Goal: Task Accomplishment & Management: Use online tool/utility

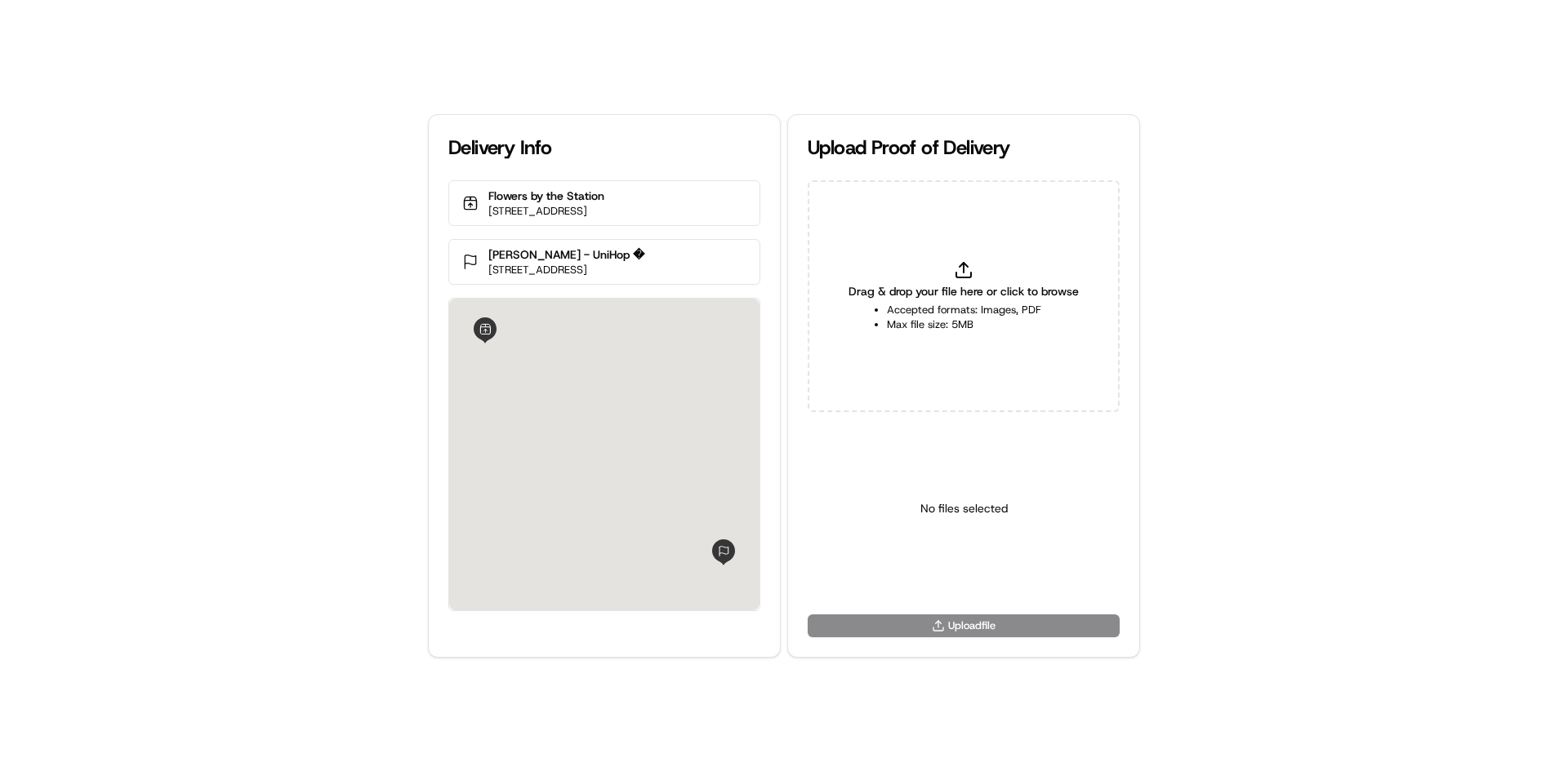
click at [897, 272] on div "Drag & drop your file here or click to browse Accepted formats: Images, PDF Max…" at bounding box center [963, 296] width 312 height 232
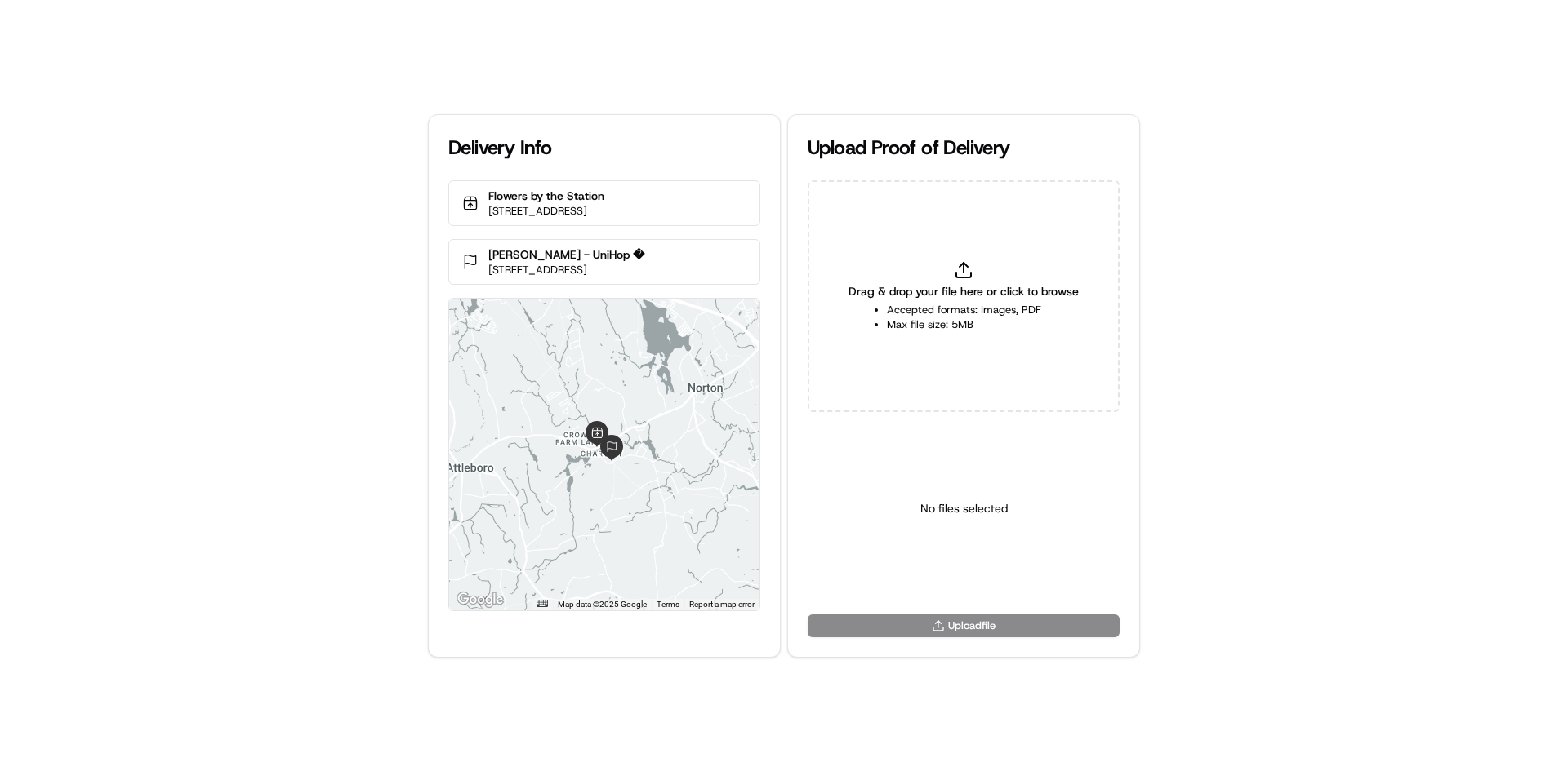
type input "C:\fakepath\HandedToCustomer (1).png"
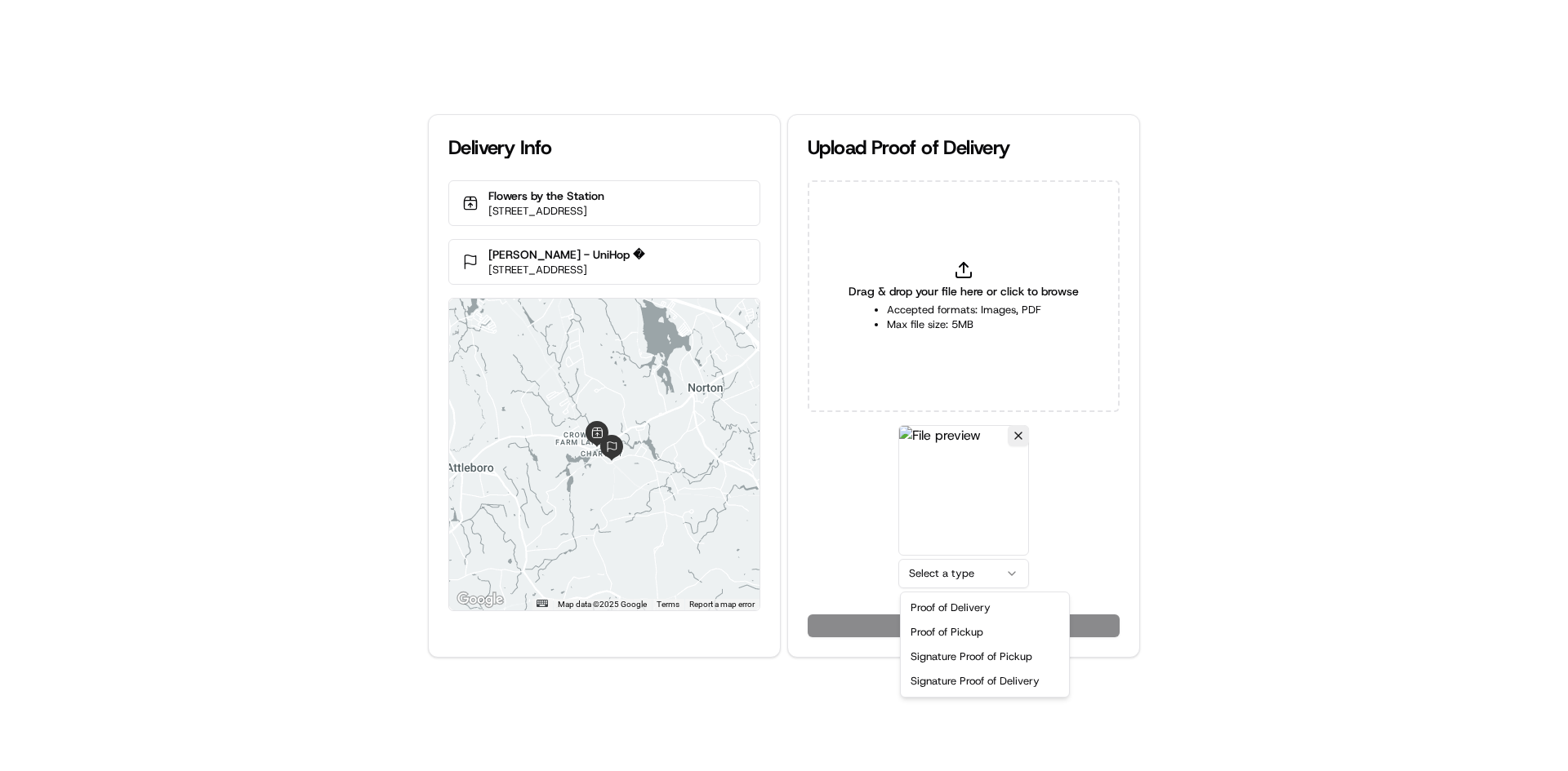
click at [942, 581] on html "Delivery Info Flowers by the Station [STREET_ADDRESS] [PERSON_NAME] - UniHop � …" at bounding box center [784, 386] width 1568 height 771
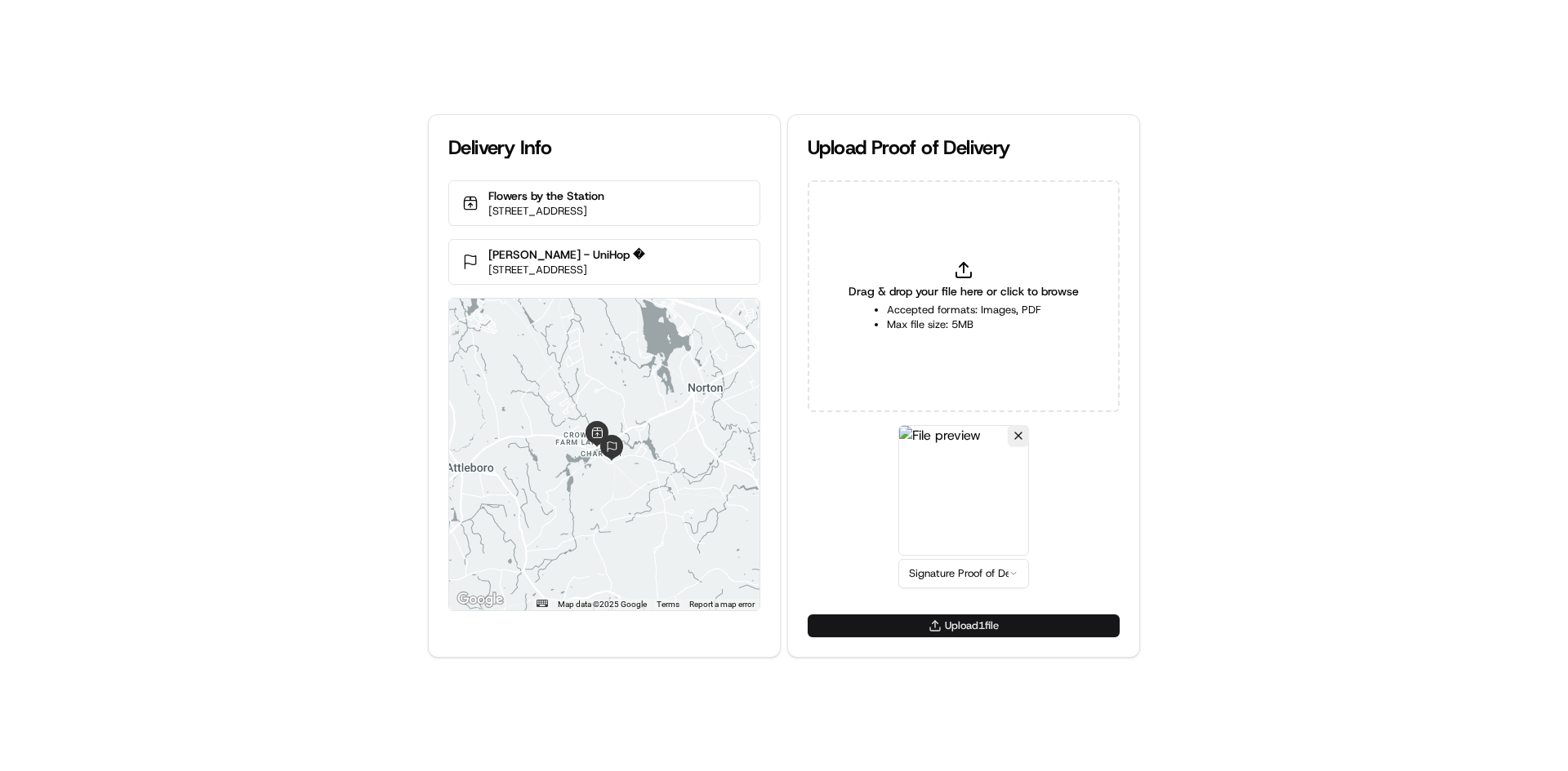
click at [957, 627] on button "Upload 1 file" at bounding box center [963, 626] width 312 height 23
